Goal: Browse casually

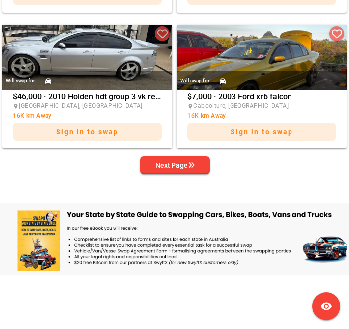
scroll to position [1775, 0]
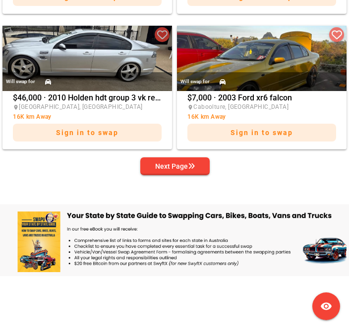
click at [184, 161] on div "Next Page" at bounding box center [175, 166] width 40 height 12
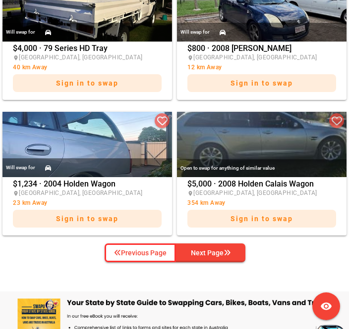
scroll to position [1691, 0]
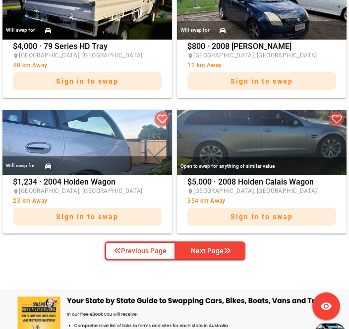
click at [230, 248] on icon "button" at bounding box center [226, 251] width 7 height 7
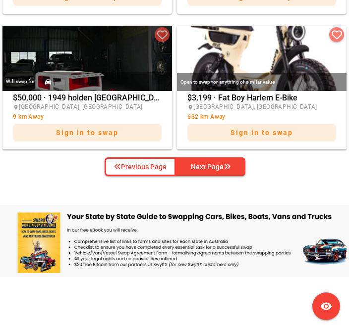
scroll to position [1776, 0]
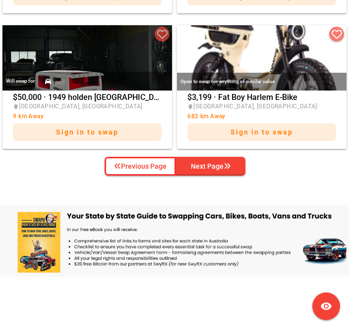
click at [230, 163] on icon "button" at bounding box center [226, 166] width 7 height 7
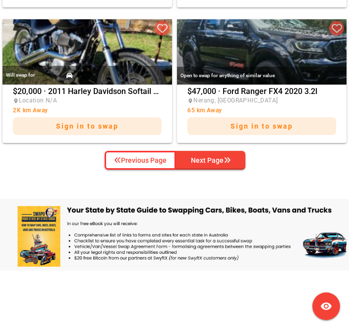
scroll to position [1782, 0]
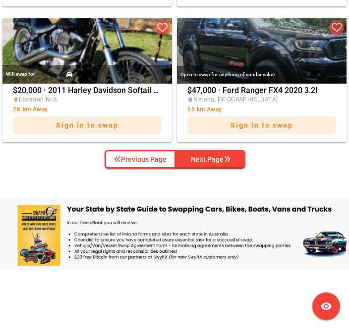
click at [230, 156] on icon "button" at bounding box center [226, 159] width 7 height 7
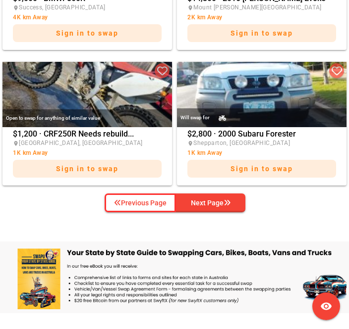
scroll to position [1739, 0]
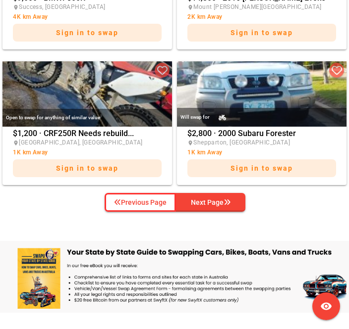
click at [234, 199] on span "Next Page" at bounding box center [210, 202] width 53 height 15
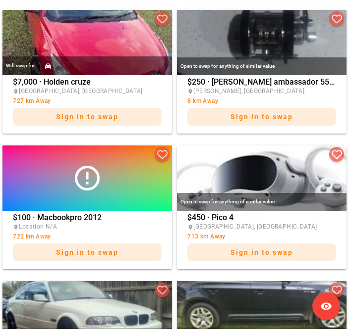
scroll to position [1249, 0]
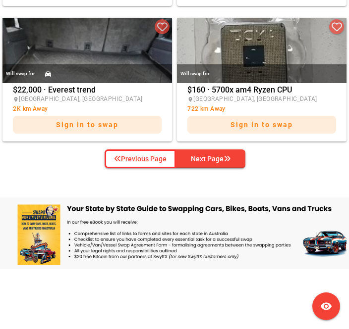
click at [229, 156] on icon "button" at bounding box center [226, 159] width 7 height 7
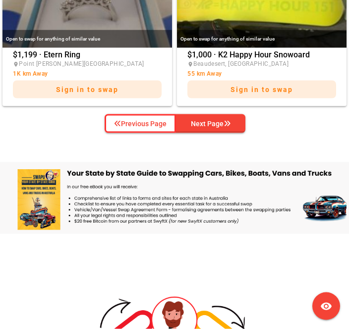
scroll to position [1819, 0]
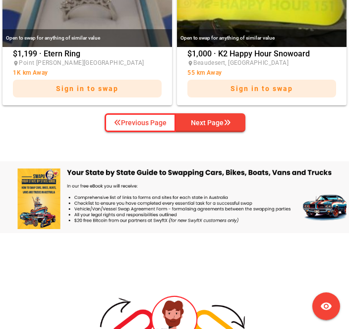
click at [225, 119] on icon "button" at bounding box center [226, 122] width 7 height 7
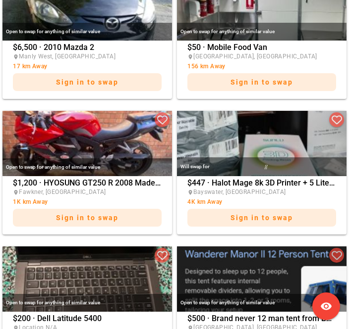
scroll to position [1014, 0]
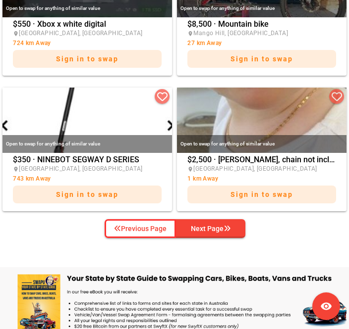
click at [233, 222] on span "Next Page" at bounding box center [210, 228] width 53 height 15
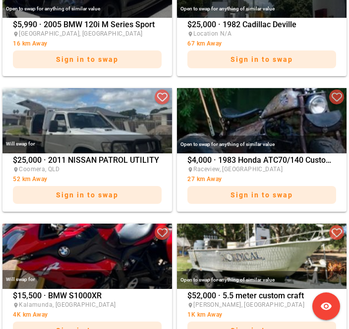
scroll to position [1442, 0]
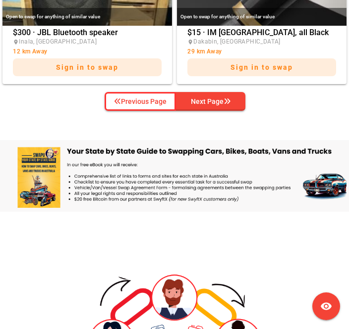
click at [226, 100] on icon "button" at bounding box center [226, 101] width 7 height 7
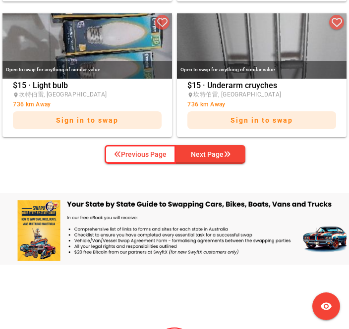
scroll to position [1790, 0]
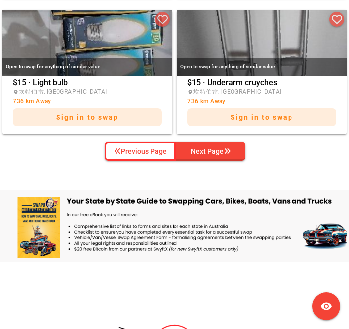
click at [226, 148] on icon "button" at bounding box center [226, 151] width 7 height 7
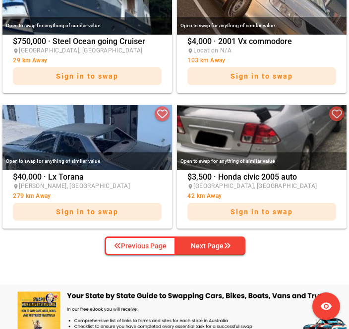
scroll to position [1702, 0]
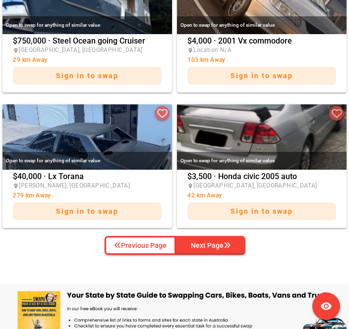
click at [237, 238] on span "Next Page" at bounding box center [210, 245] width 53 height 15
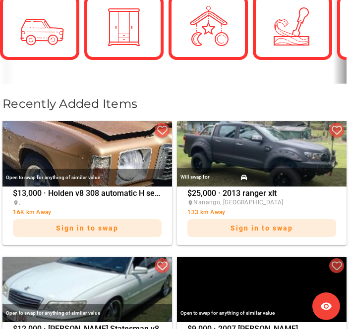
scroll to position [479, 0]
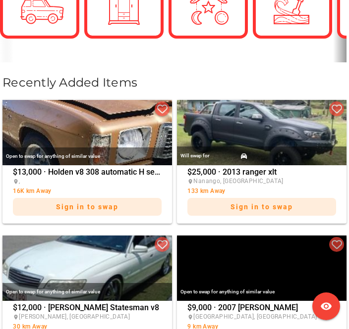
click at [137, 132] on img at bounding box center [86, 132] width 169 height 65
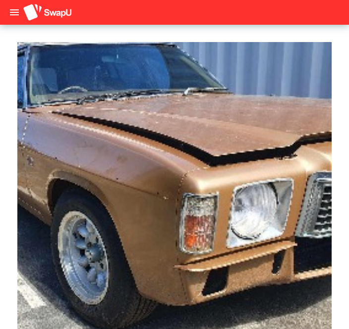
click at [264, 207] on img at bounding box center [174, 190] width 314 height 297
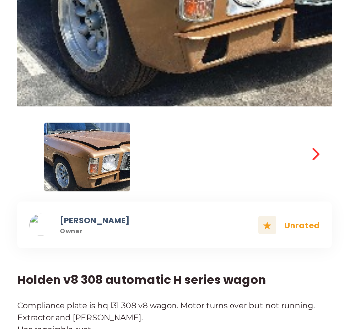
scroll to position [242, 0]
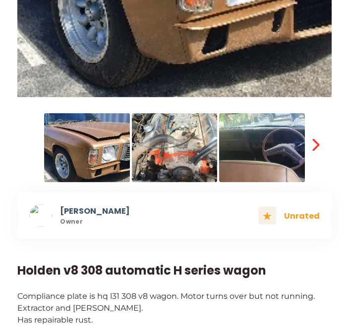
click at [321, 149] on icon "button" at bounding box center [315, 145] width 14 height 14
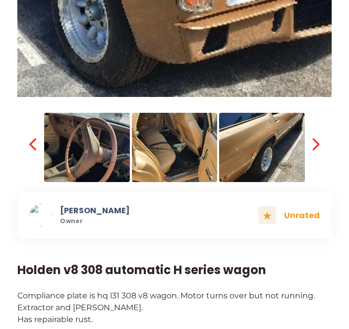
click at [93, 157] on img at bounding box center [87, 147] width 86 height 69
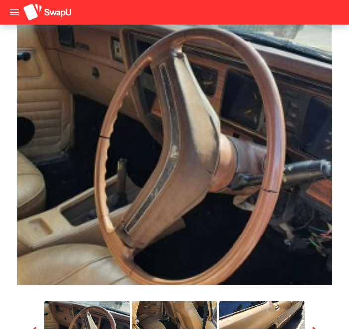
scroll to position [57, 0]
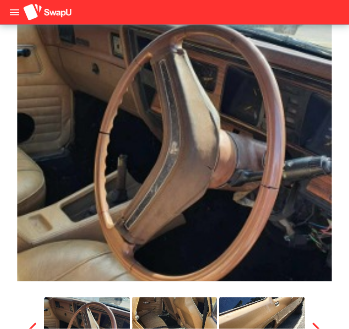
click at [319, 328] on icon "button" at bounding box center [315, 329] width 14 height 14
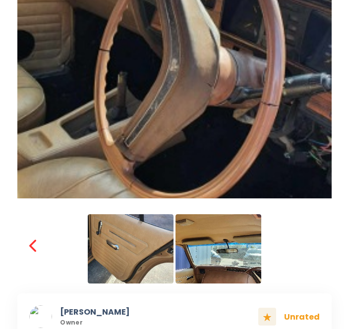
scroll to position [154, 0]
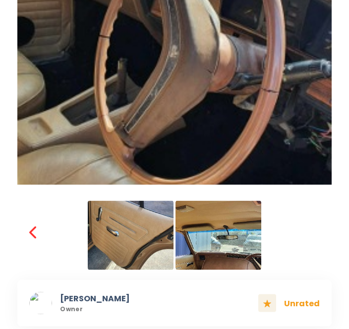
click at [236, 240] on img at bounding box center [218, 235] width 86 height 69
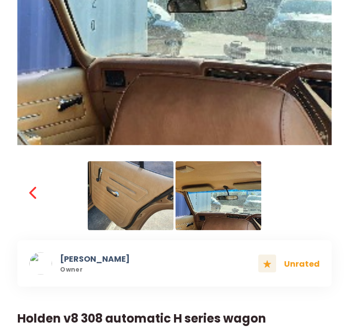
scroll to position [197, 0]
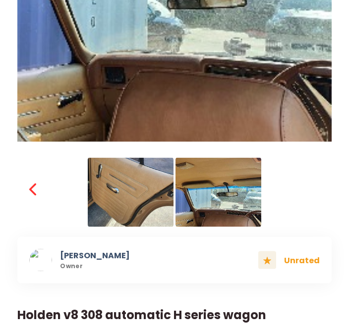
click at [49, 192] on div at bounding box center [173, 191] width 257 height 71
click at [36, 192] on icon "button" at bounding box center [34, 190] width 14 height 14
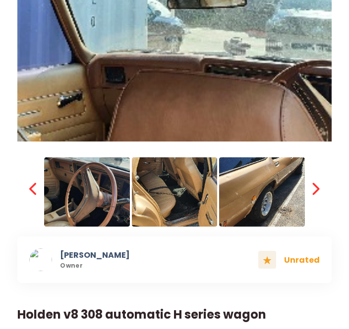
click at [193, 205] on img at bounding box center [175, 191] width 86 height 69
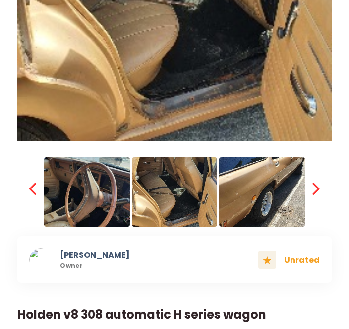
click at [32, 193] on icon "button" at bounding box center [34, 189] width 14 height 14
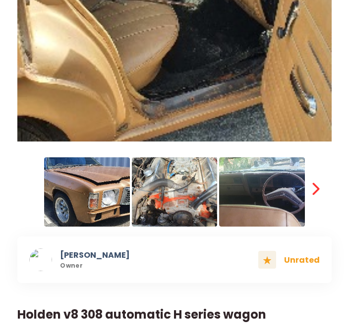
click at [191, 204] on img at bounding box center [175, 191] width 86 height 69
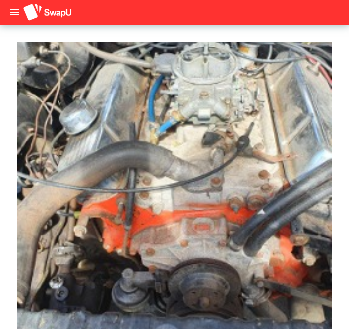
scroll to position [0, 0]
